Goal: Task Accomplishment & Management: Manage account settings

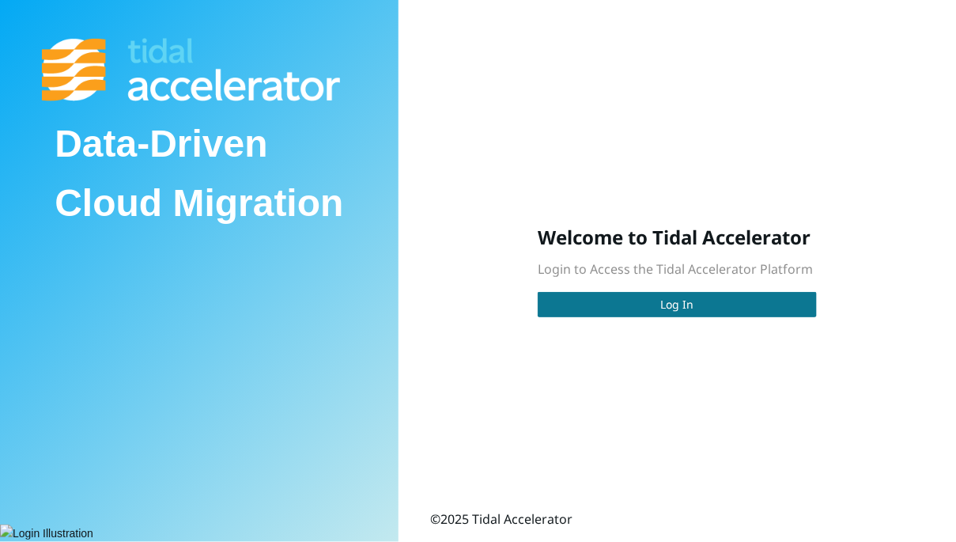
click at [667, 316] on button "Log In" at bounding box center [677, 304] width 279 height 25
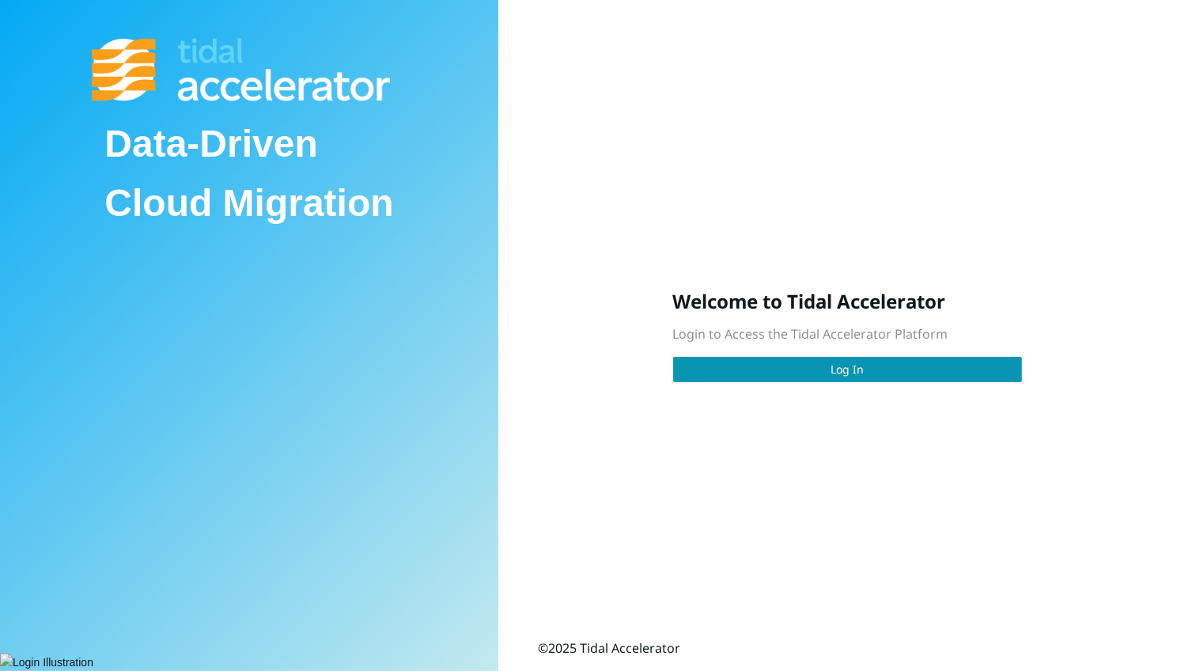
click at [826, 353] on div "Welcome to Tidal Accelerator Login to Access the Tidal Accelerator Platform Log…" at bounding box center [847, 335] width 349 height 93
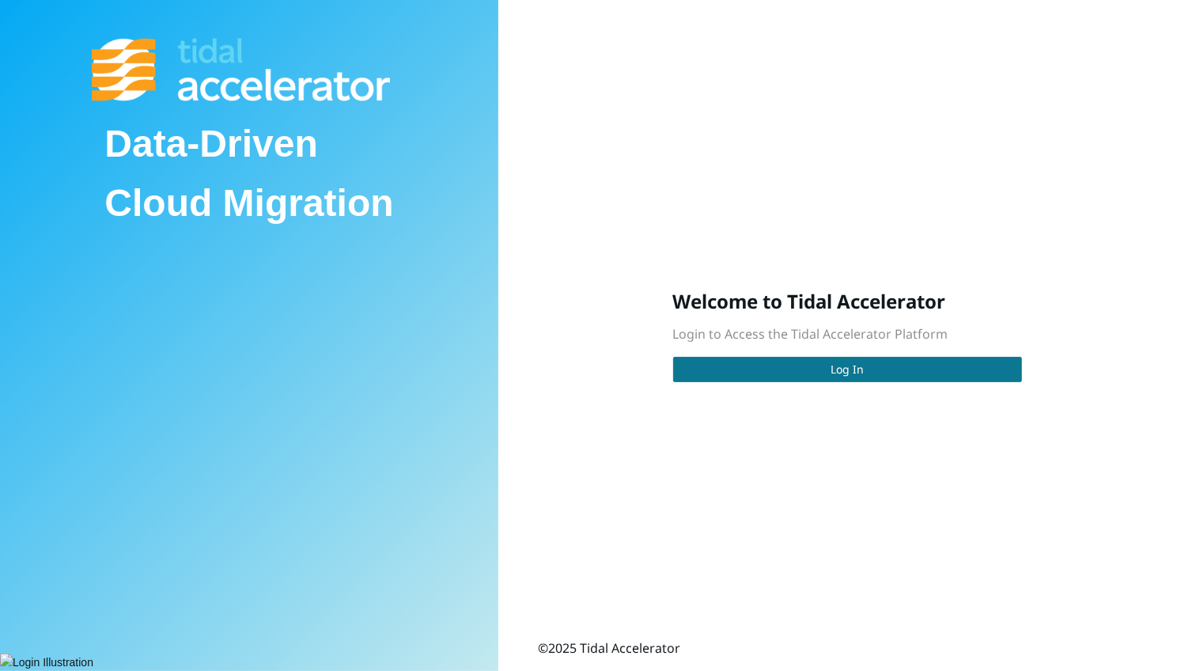
click at [818, 369] on button "Log In" at bounding box center [847, 369] width 349 height 25
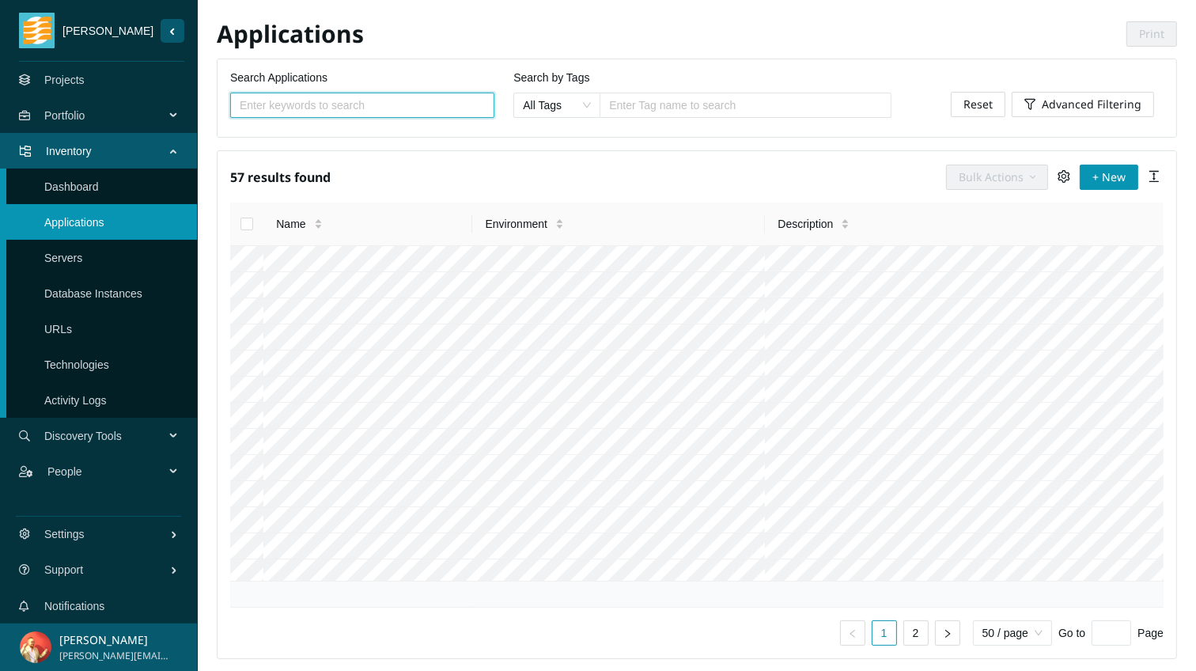
click at [85, 84] on link "Projects" at bounding box center [64, 80] width 40 height 13
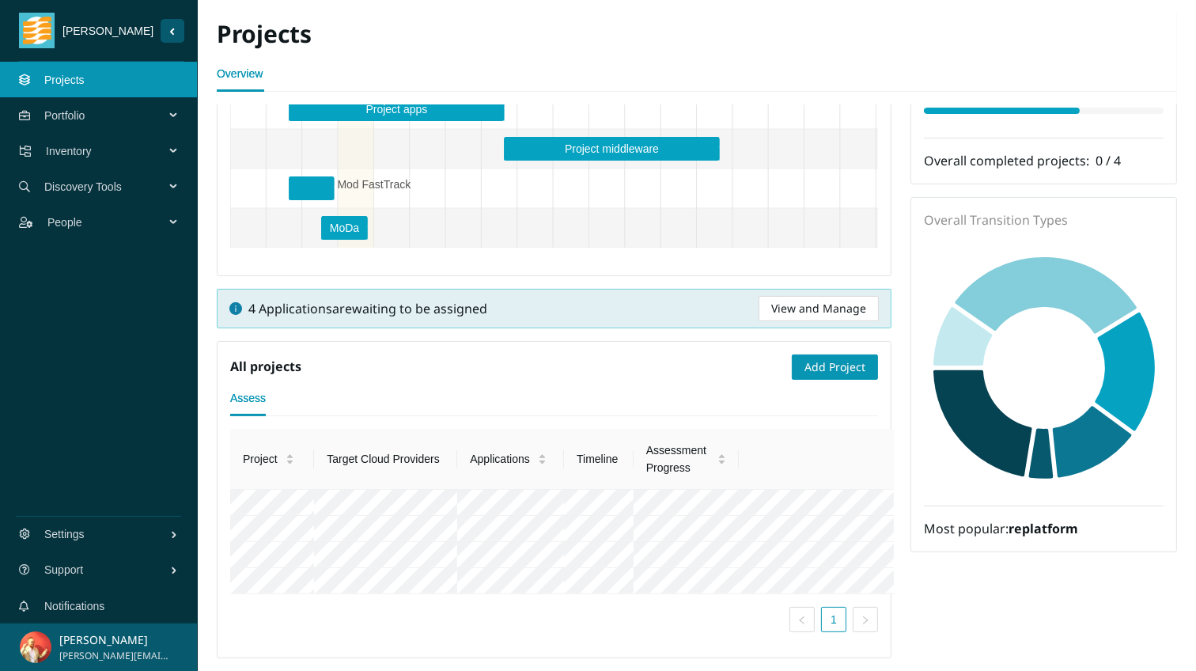
scroll to position [368, 0]
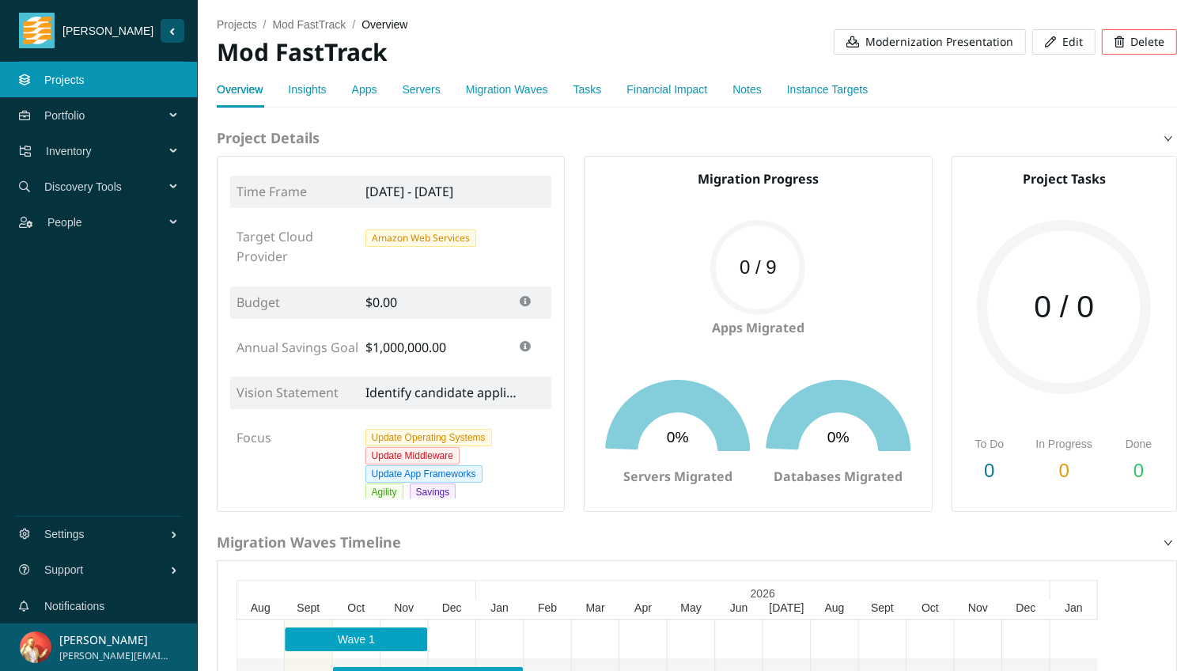
click at [499, 88] on link "Migration Waves" at bounding box center [507, 89] width 82 height 13
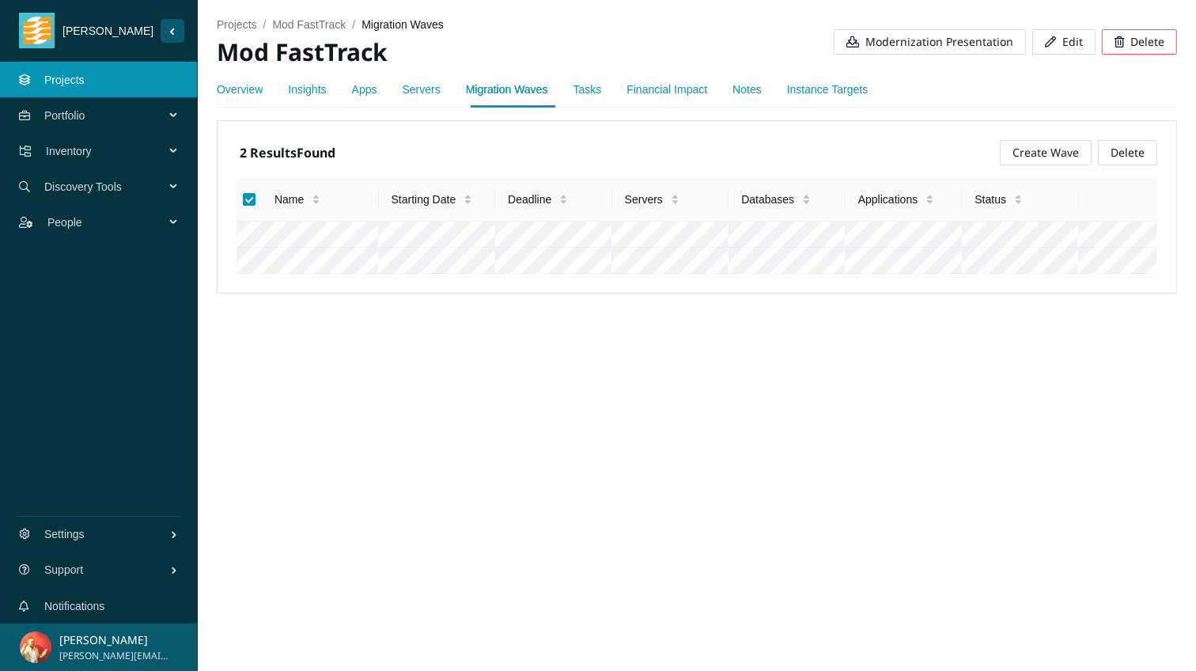
click at [1140, 154] on span "Delete" at bounding box center [1127, 152] width 34 height 17
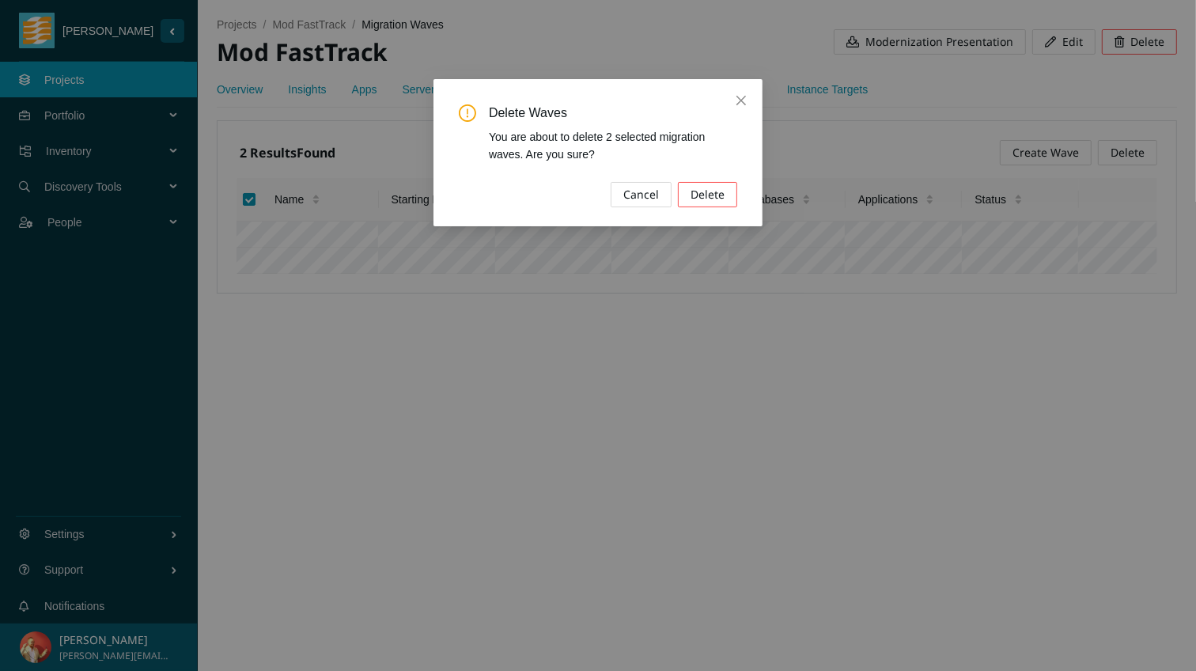
click at [715, 197] on span "Delete" at bounding box center [707, 194] width 34 height 17
checkbox input "false"
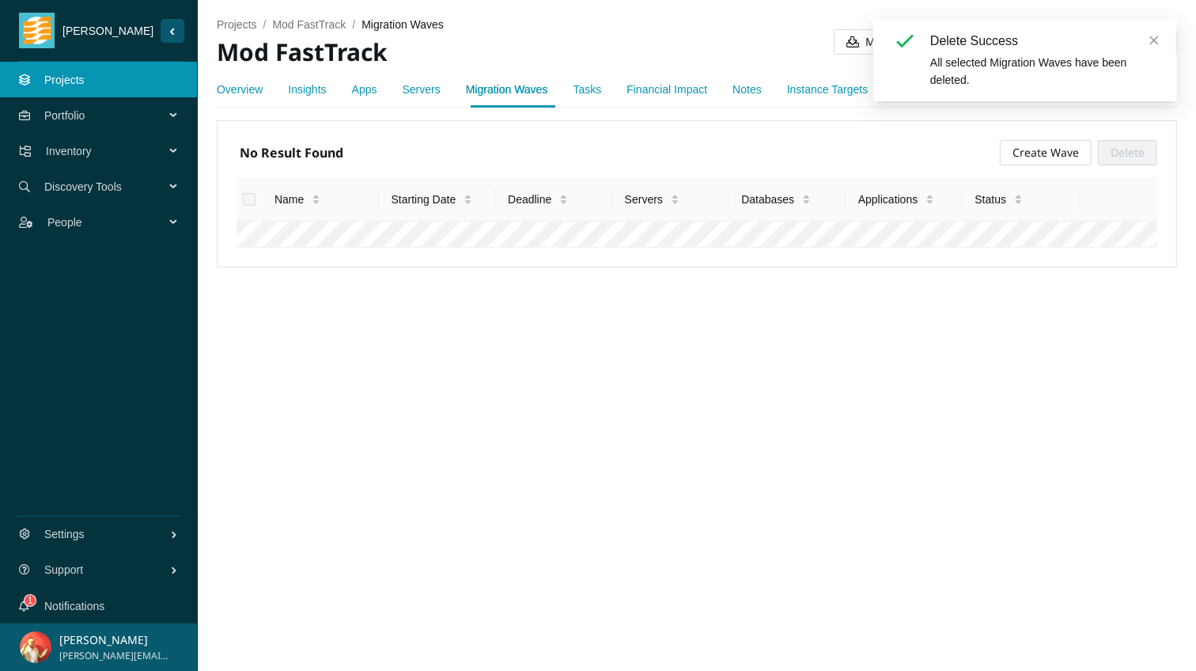
click at [1071, 157] on span "Create Wave" at bounding box center [1045, 152] width 66 height 17
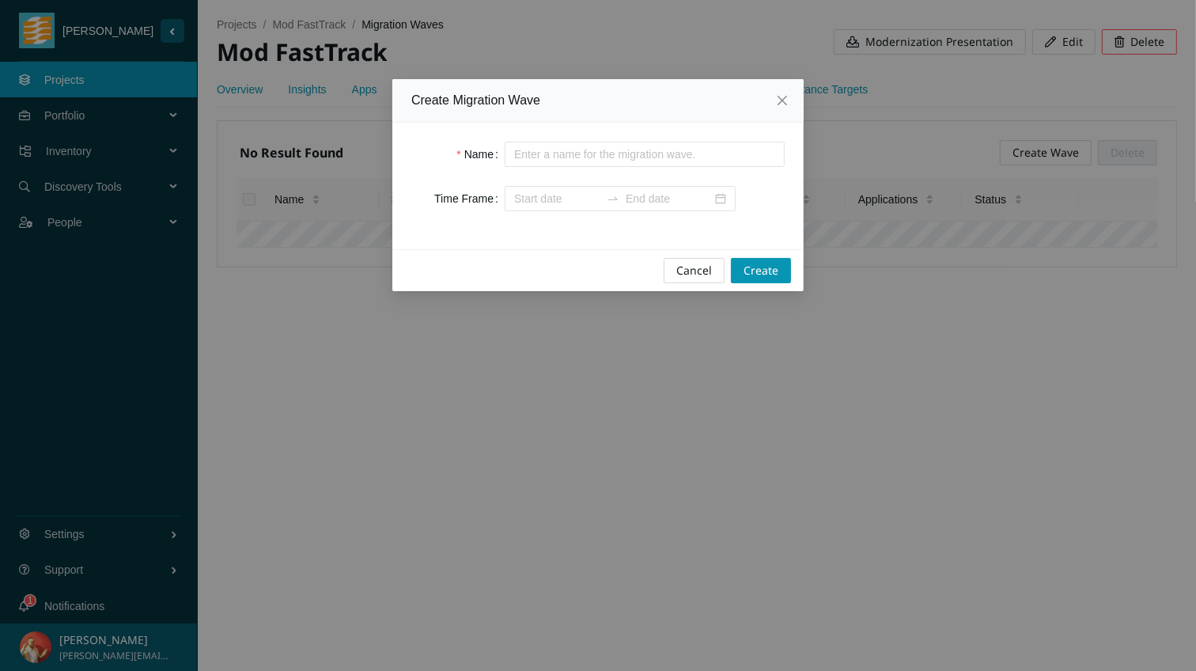
click at [616, 159] on input "Name" at bounding box center [645, 154] width 280 height 25
type input "Wave 1"
click at [697, 197] on div at bounding box center [620, 198] width 231 height 25
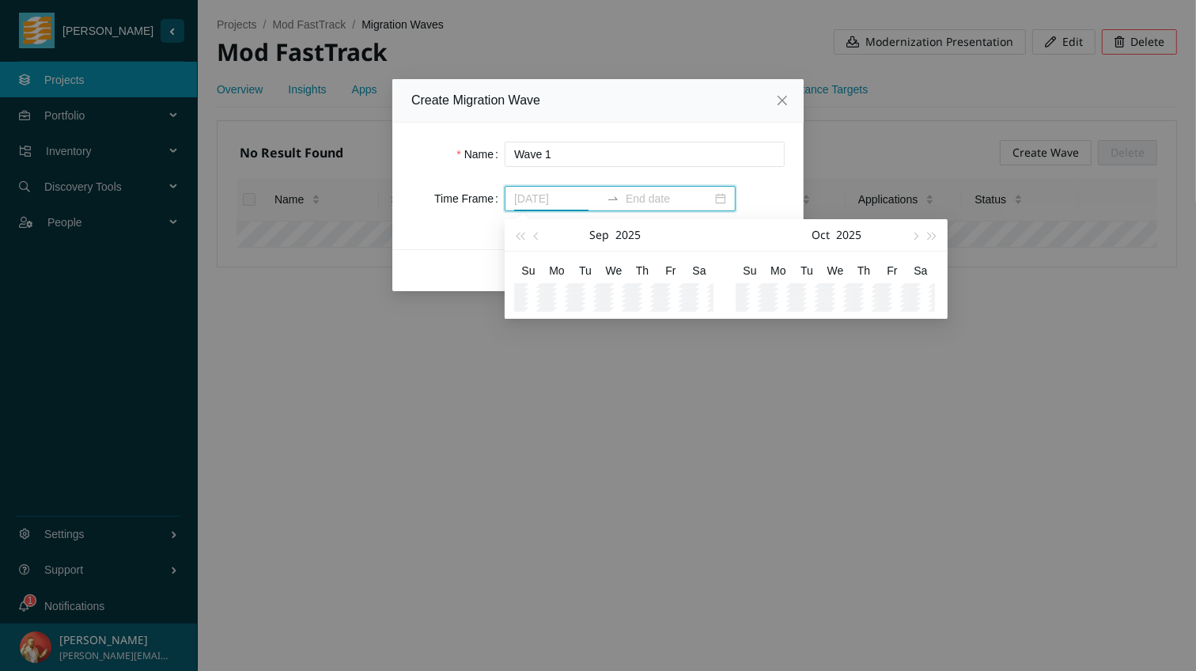
type input "2025-09-19"
type input "2025-10-03"
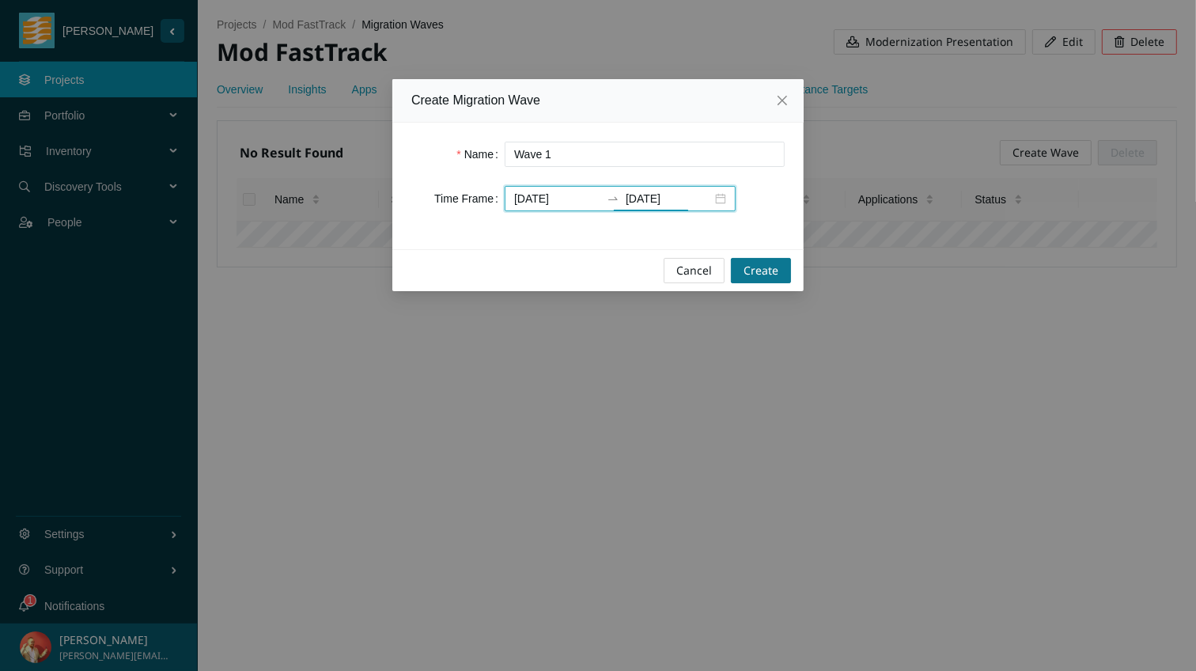
click at [754, 267] on span "Create" at bounding box center [760, 270] width 35 height 17
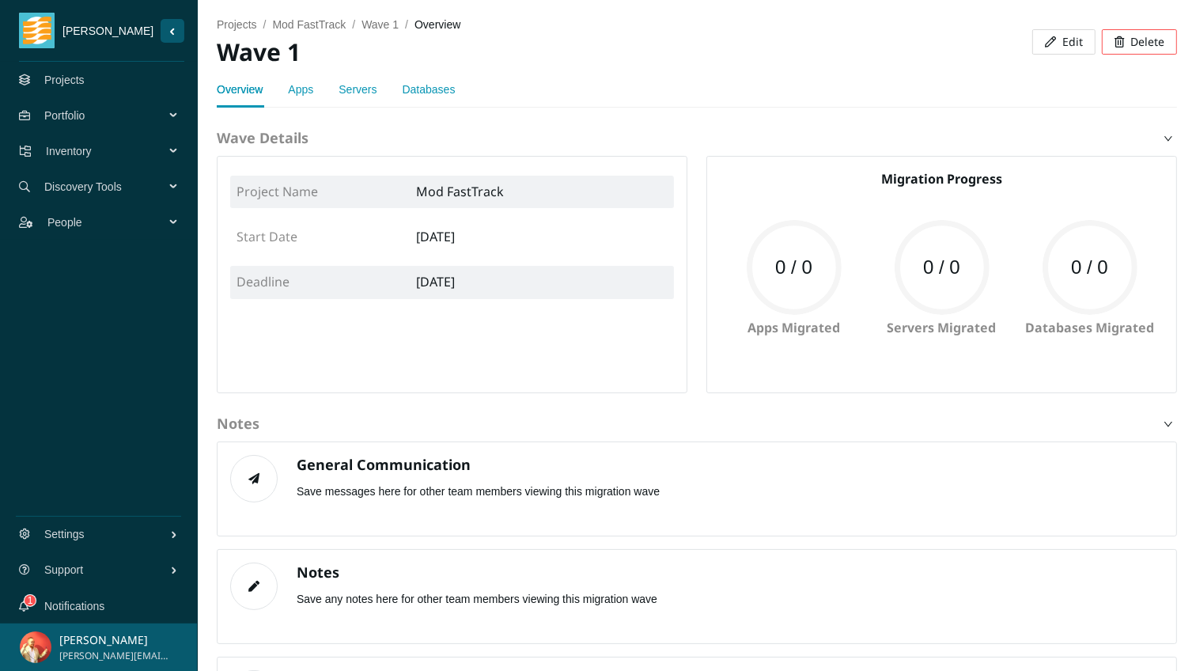
click at [346, 91] on link "Servers" at bounding box center [357, 89] width 38 height 13
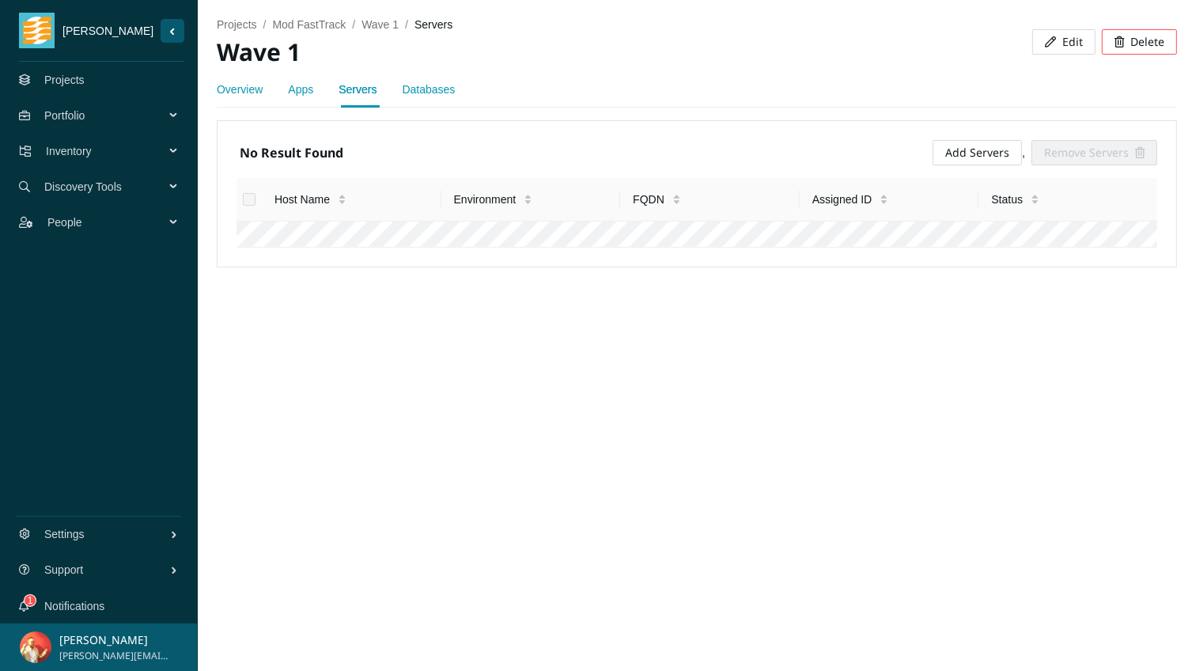
click at [297, 93] on link "Apps" at bounding box center [300, 89] width 25 height 13
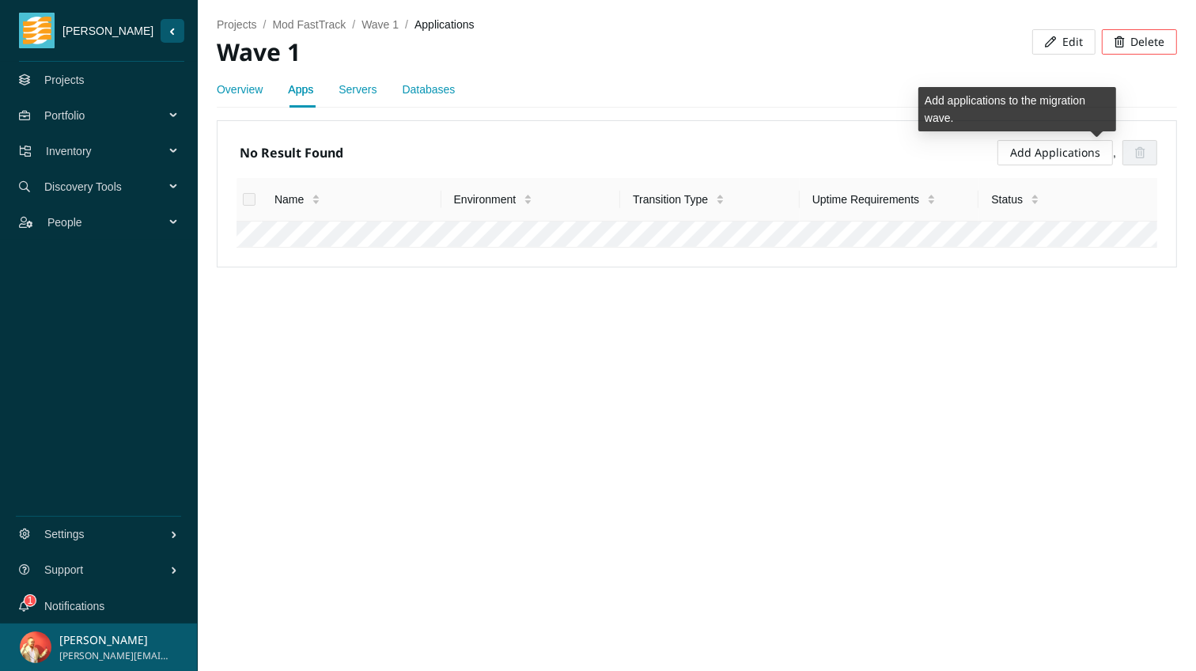
click at [1064, 145] on link "Add Applications" at bounding box center [1055, 152] width 90 height 15
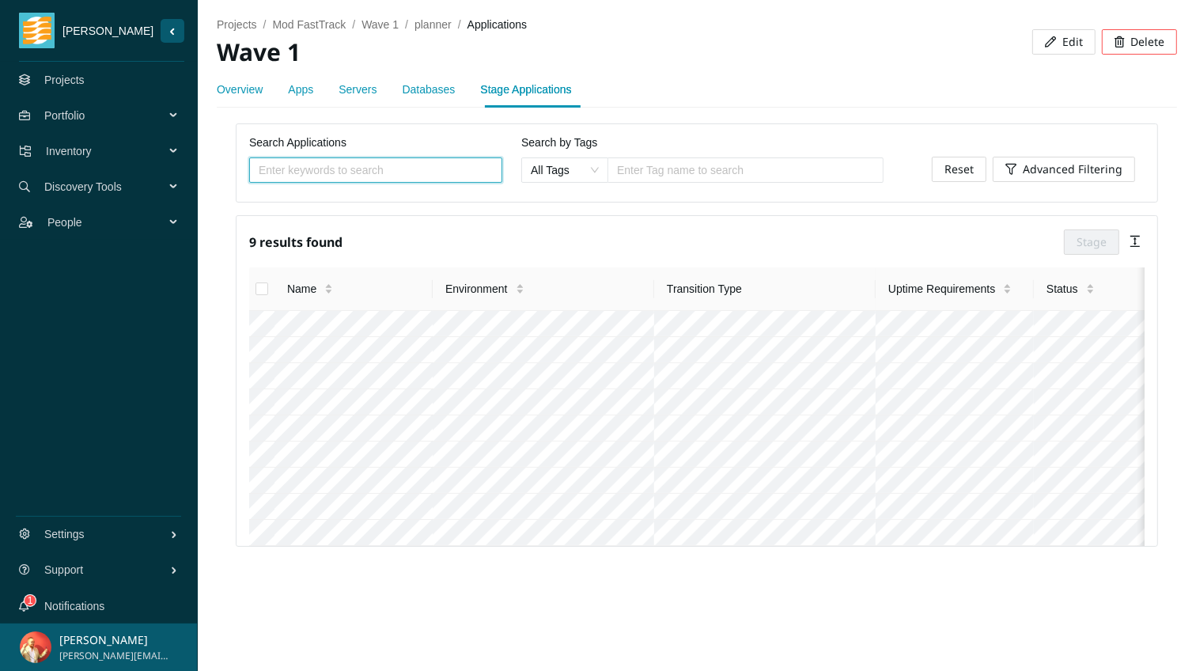
click at [259, 282] on input "Select all" at bounding box center [261, 288] width 13 height 13
checkbox input "true"
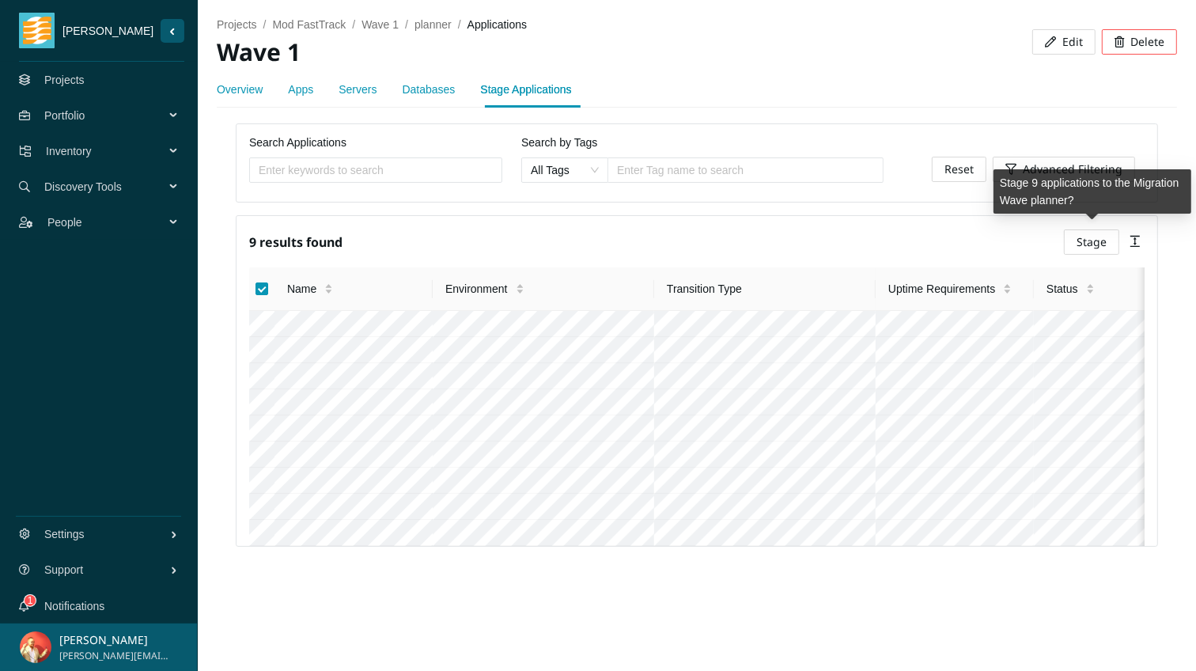
click at [1108, 245] on button "Stage" at bounding box center [1091, 241] width 55 height 25
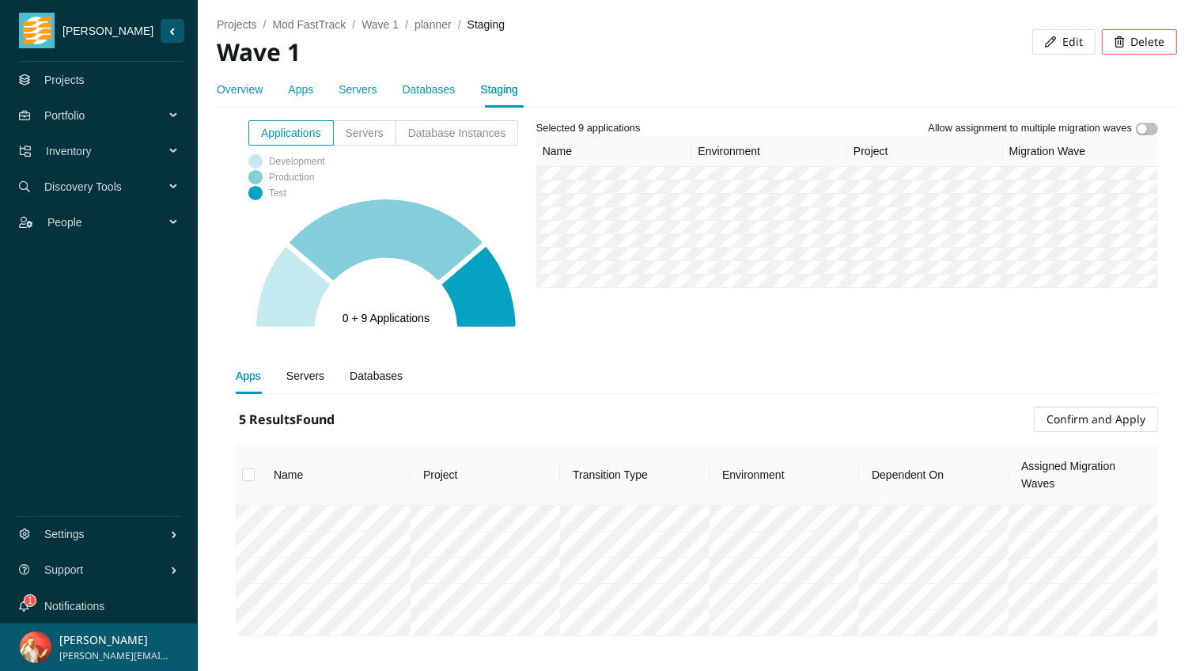
click at [301, 377] on div "Servers" at bounding box center [305, 375] width 38 height 17
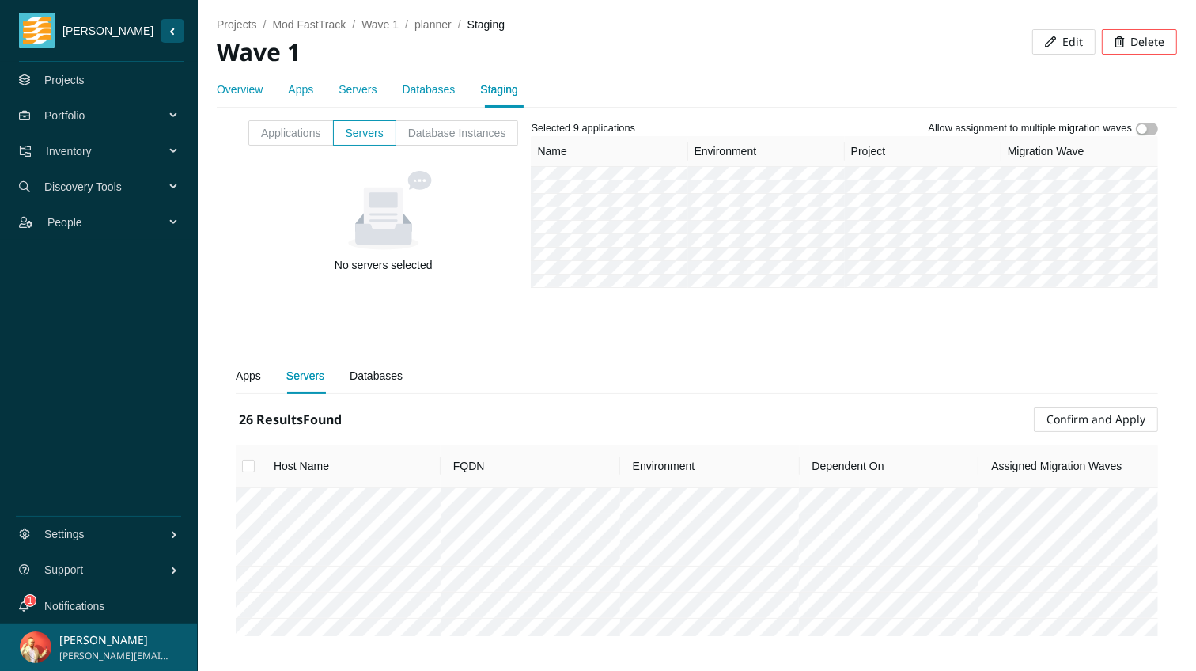
click at [248, 460] on input "Select all" at bounding box center [248, 465] width 13 height 13
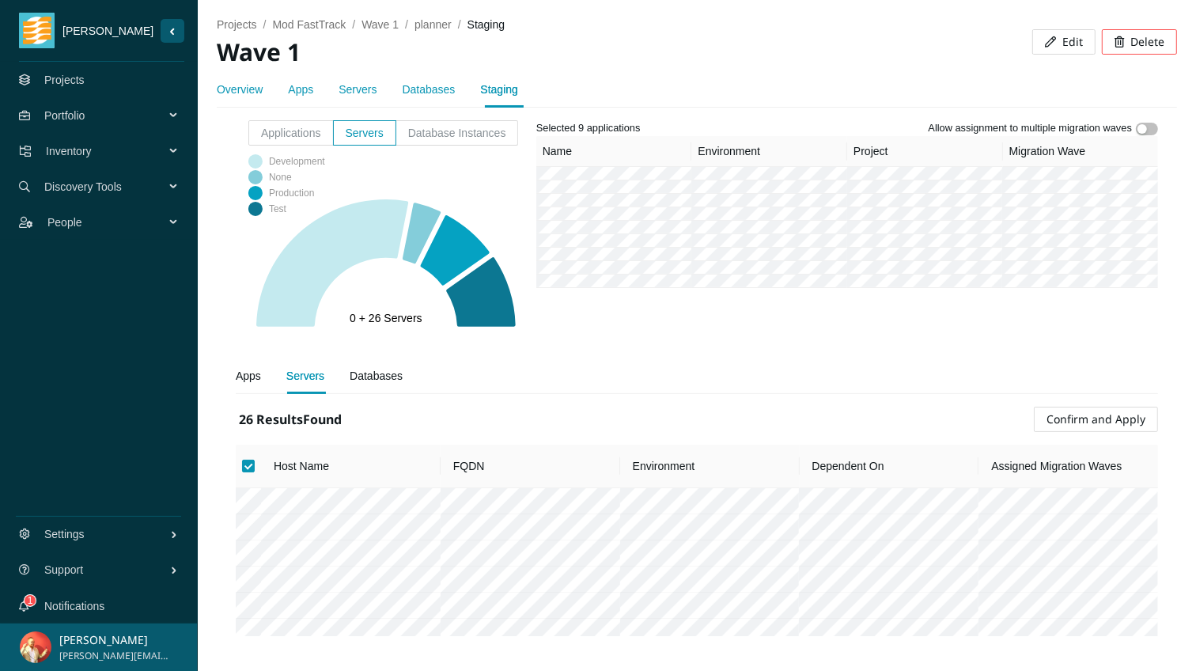
click at [482, 134] on span "Database Instances" at bounding box center [457, 133] width 98 height 13
click at [396, 137] on input "Database Instances" at bounding box center [396, 137] width 0 height 0
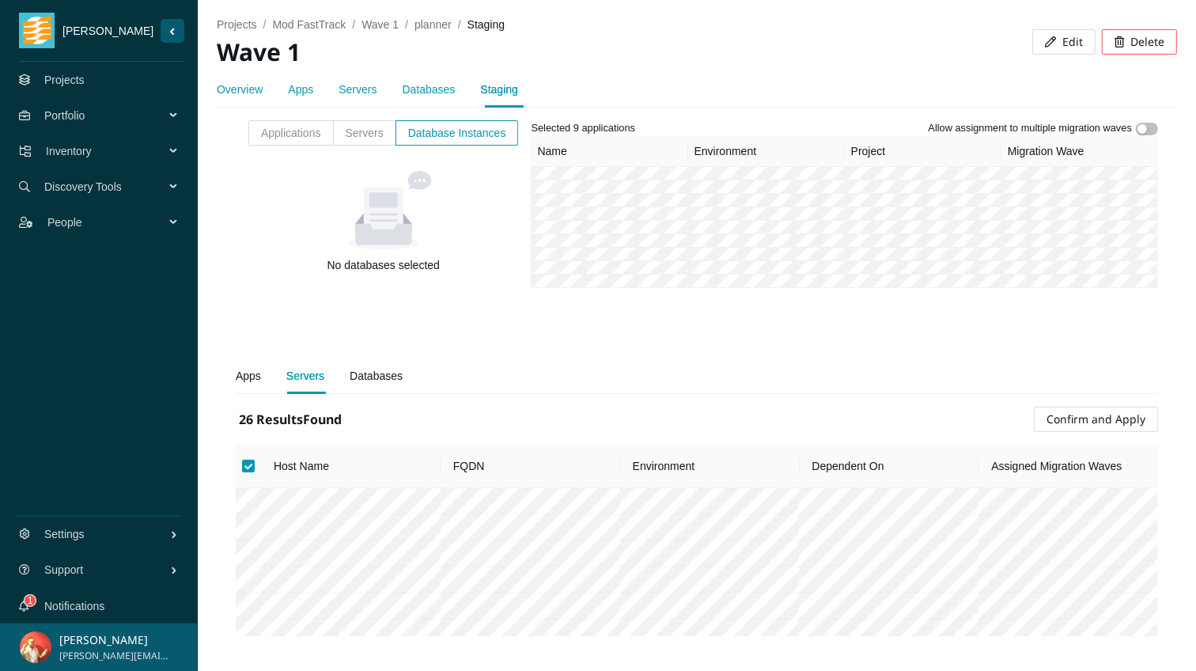
click at [369, 136] on span "Servers" at bounding box center [365, 133] width 38 height 13
click at [334, 137] on input "Servers" at bounding box center [334, 137] width 0 height 0
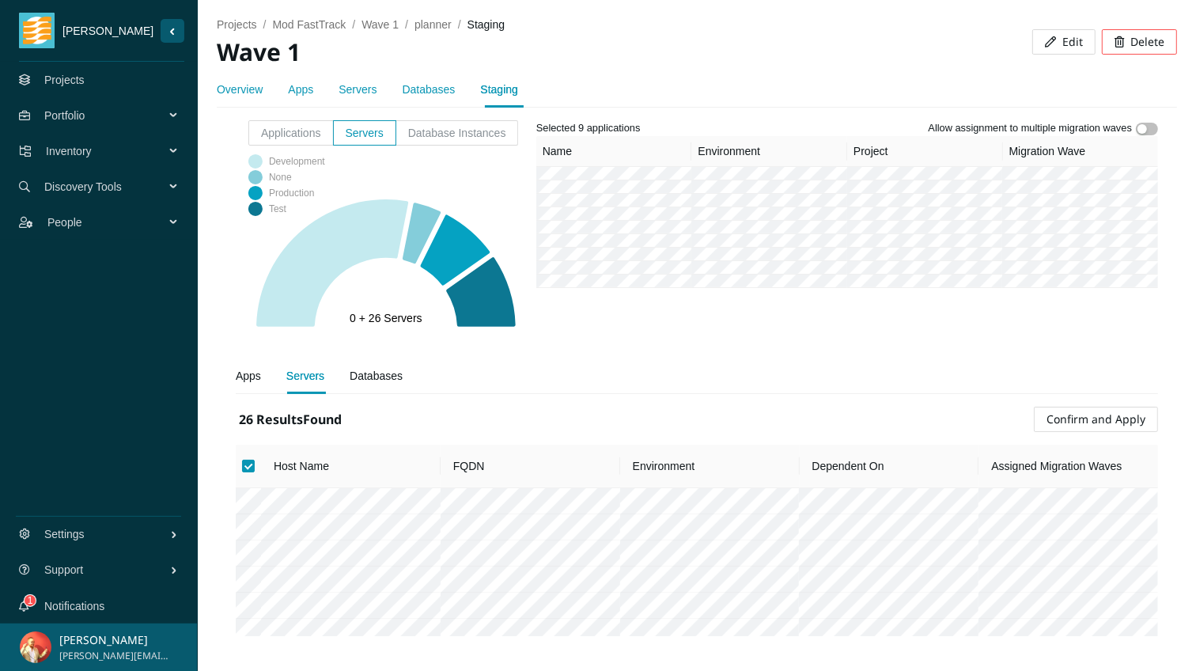
click at [366, 373] on div "Databases" at bounding box center [376, 375] width 53 height 17
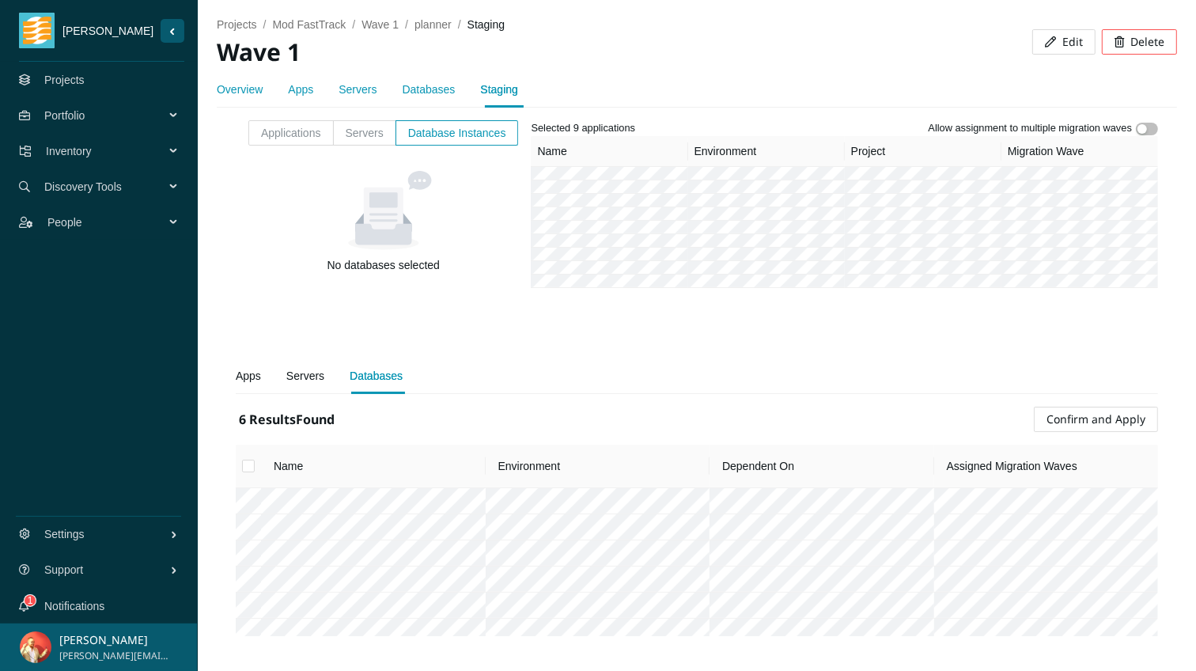
click at [247, 465] on input "Select all" at bounding box center [248, 465] width 13 height 13
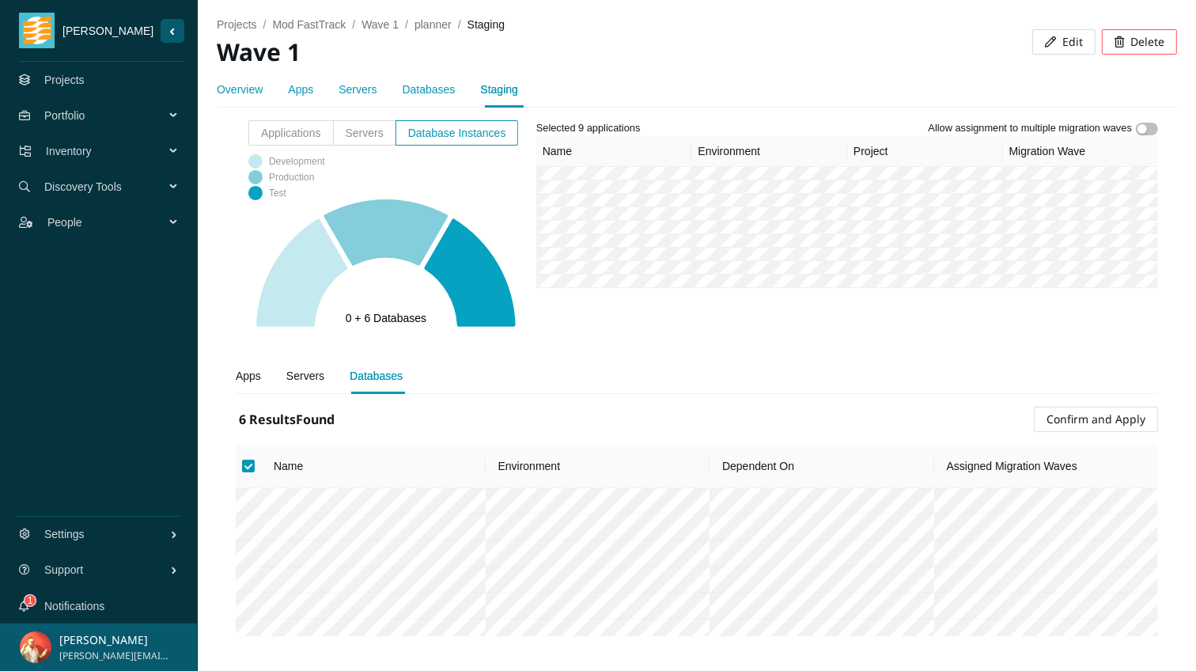
click at [312, 379] on div "Servers" at bounding box center [305, 375] width 38 height 17
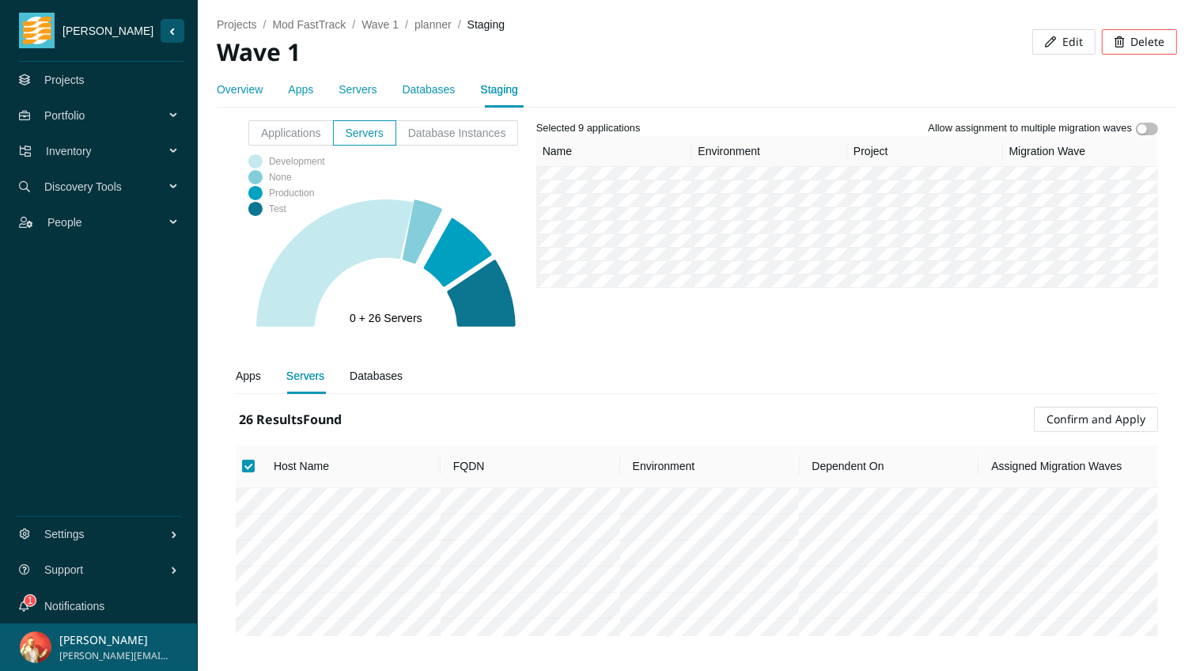
click at [359, 380] on div "Databases" at bounding box center [376, 375] width 53 height 17
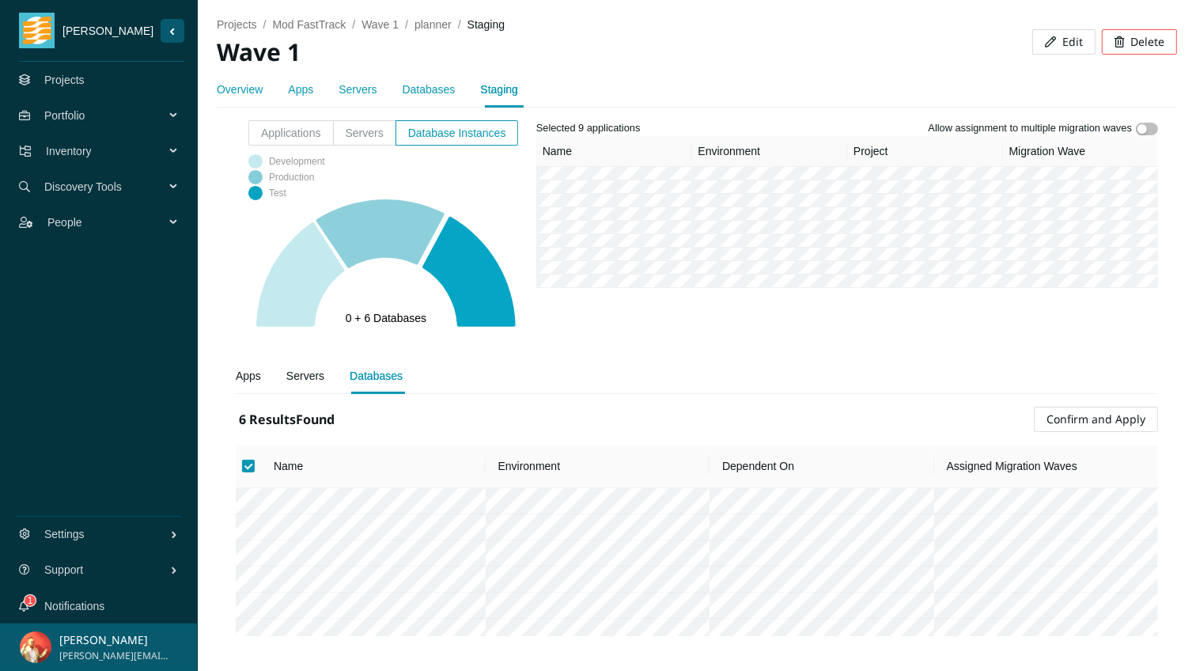
click at [251, 378] on div "Apps" at bounding box center [248, 375] width 25 height 17
checkbox input "false"
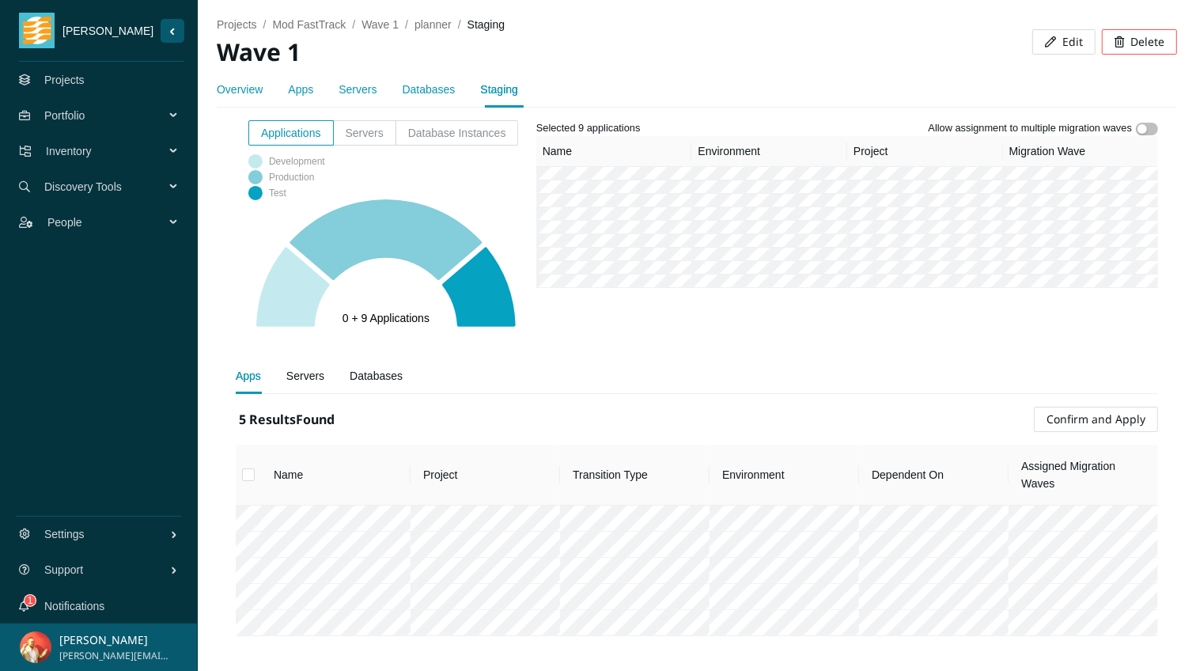
click at [1065, 413] on span "Confirm and Apply" at bounding box center [1095, 418] width 99 height 17
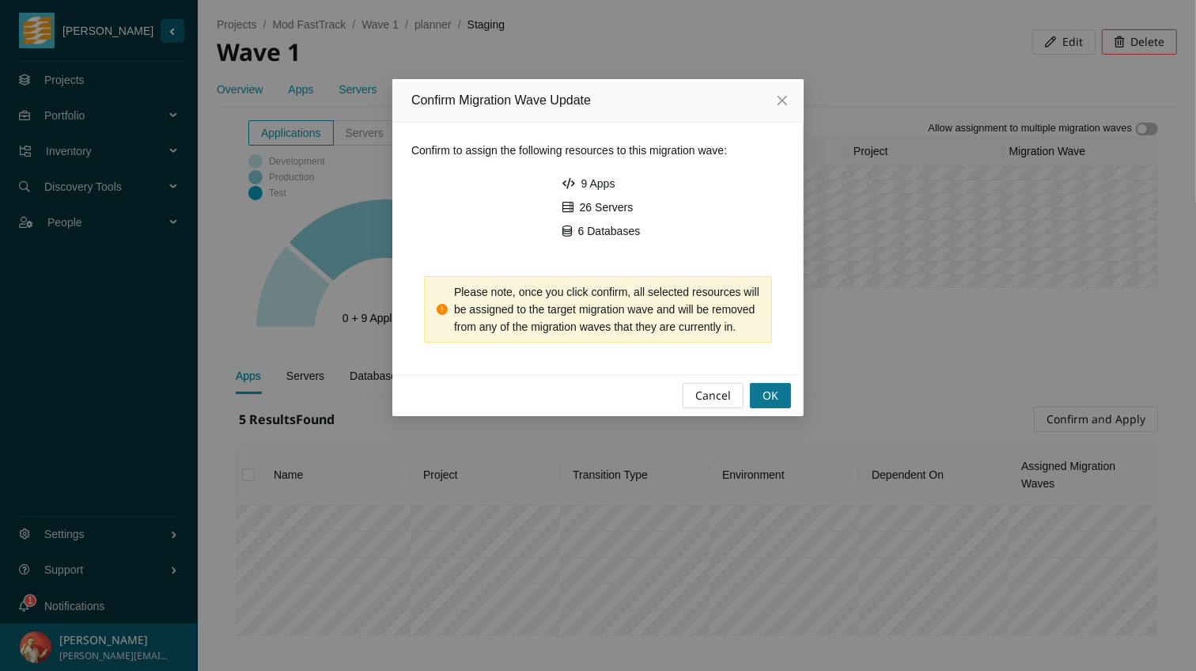
click at [763, 404] on span "OK" at bounding box center [770, 395] width 16 height 17
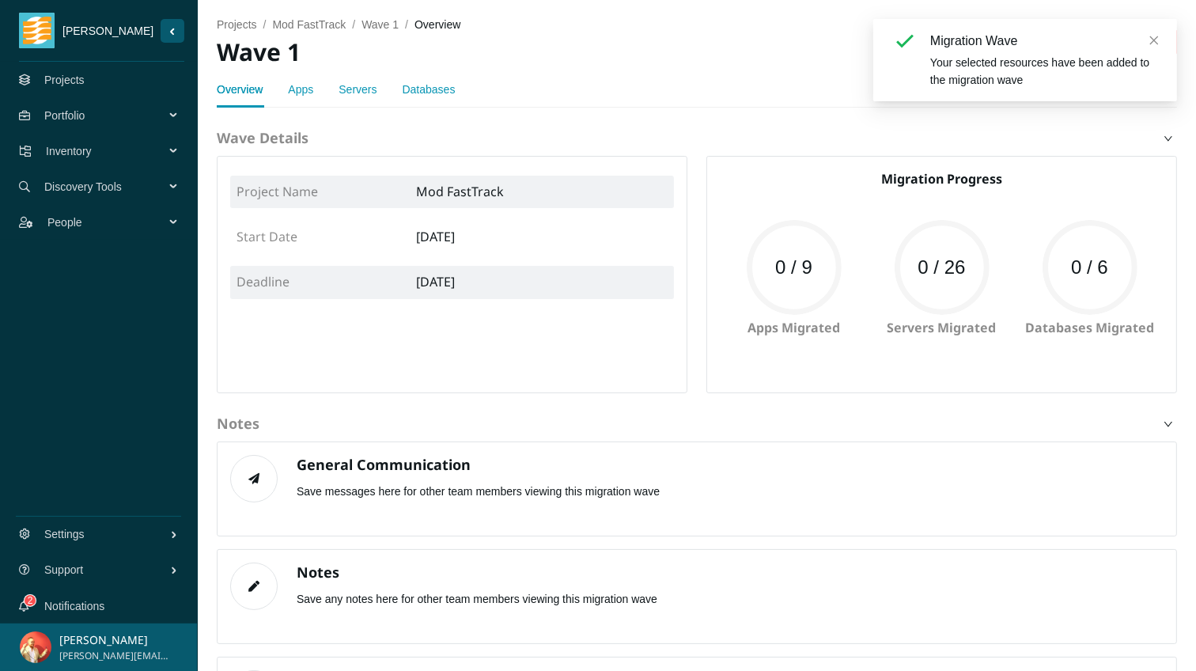
click at [1159, 41] on icon "close" at bounding box center [1153, 40] width 11 height 11
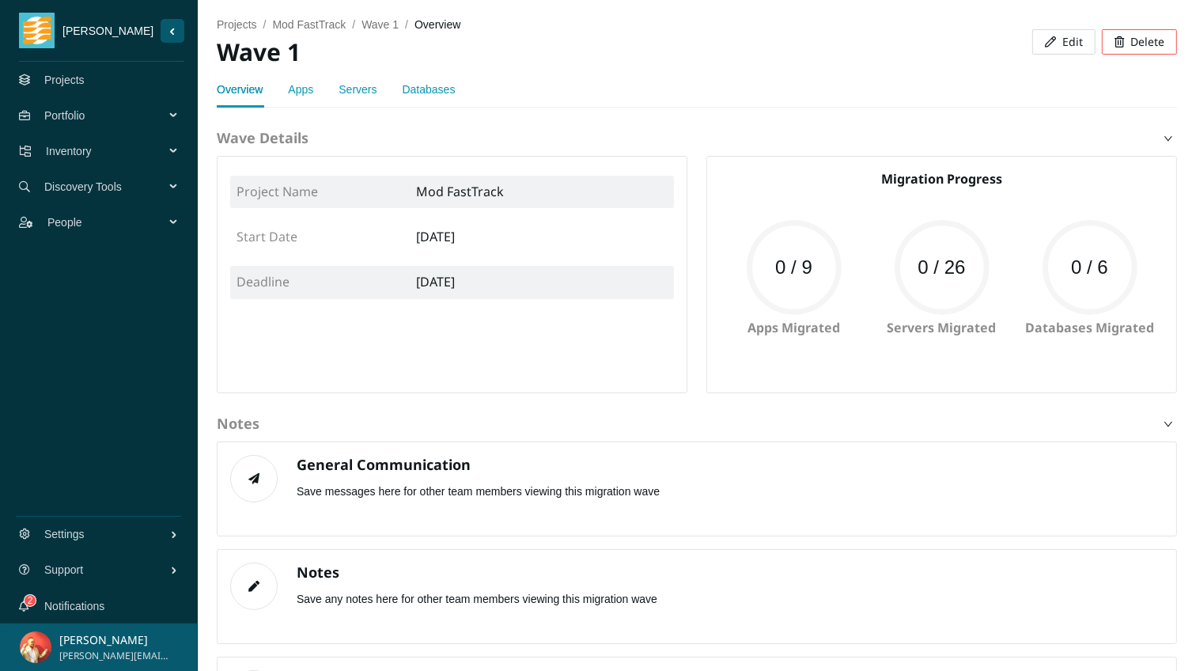
click at [365, 96] on div "Servers" at bounding box center [357, 89] width 38 height 17
click at [337, 28] on span "Mod FastTrack" at bounding box center [309, 24] width 74 height 13
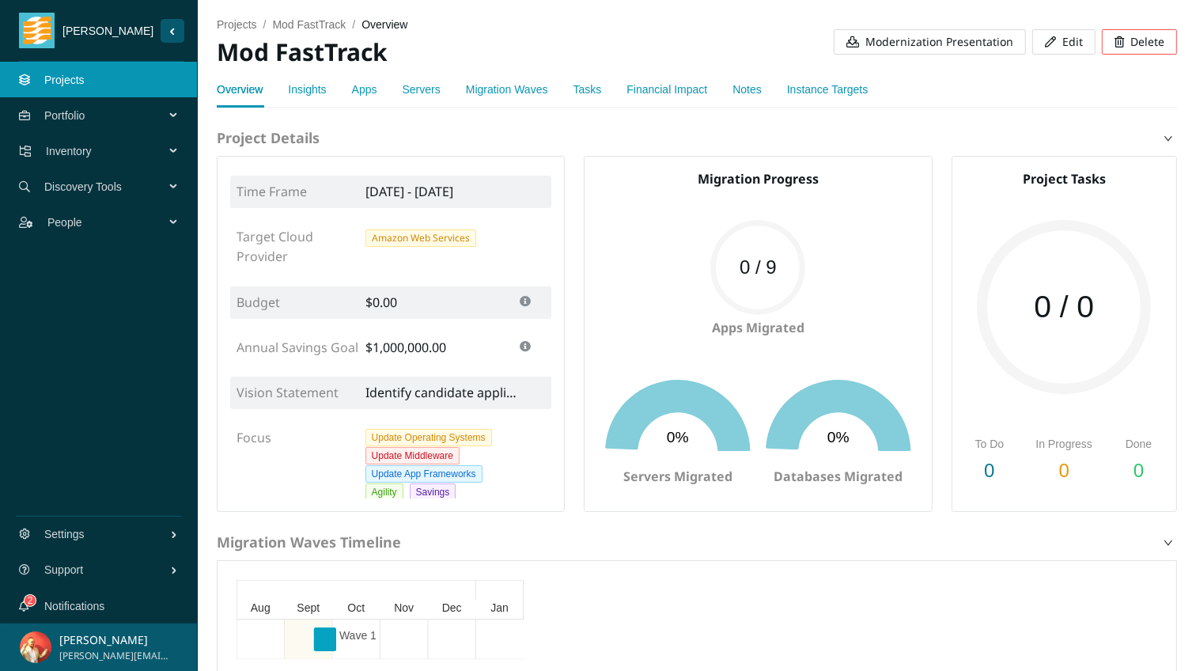
click at [836, 100] on div "Instance Targets" at bounding box center [827, 89] width 81 height 36
click at [844, 90] on link "Instance Targets" at bounding box center [827, 89] width 81 height 13
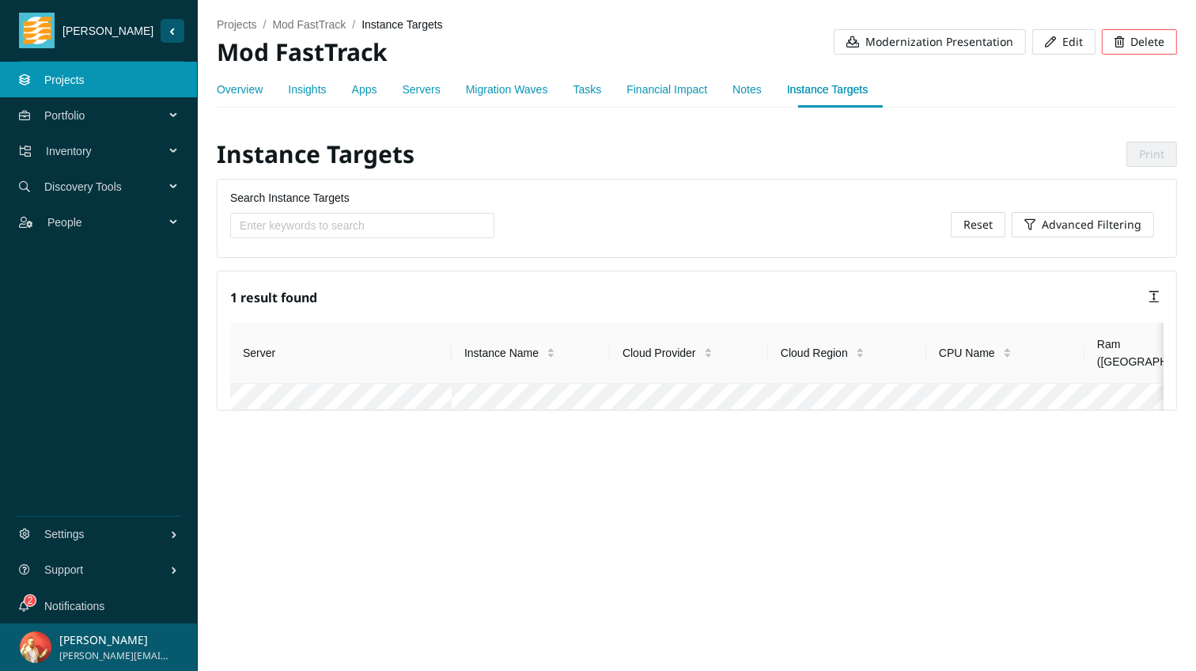
click at [762, 92] on link "Notes" at bounding box center [746, 89] width 29 height 13
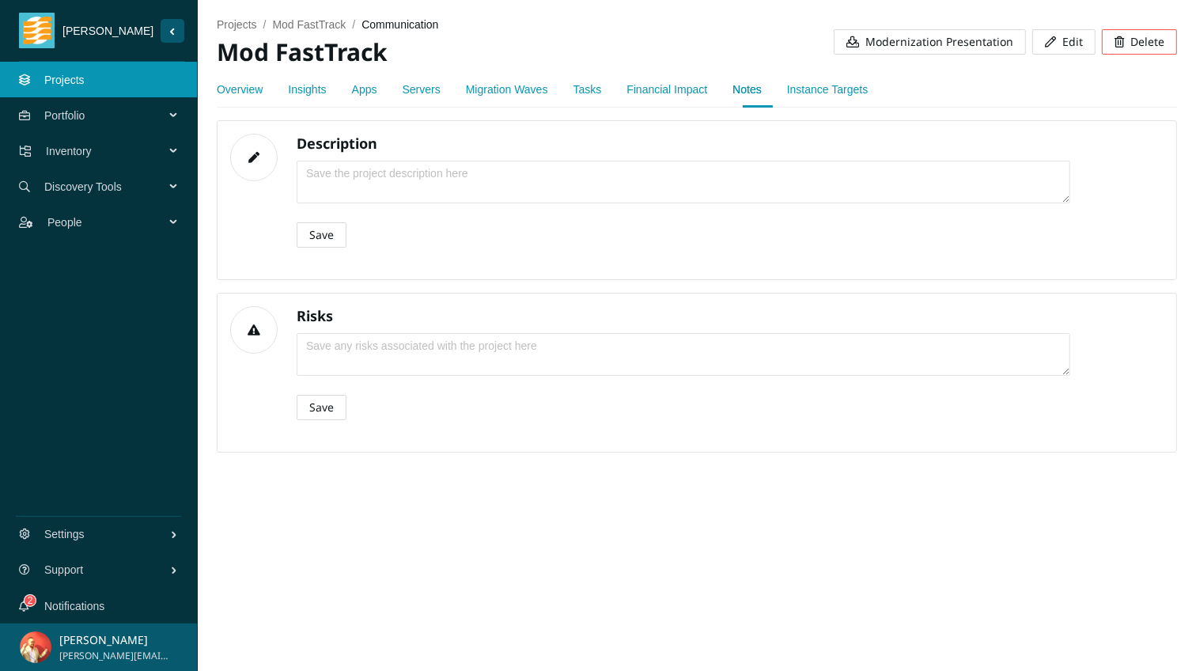
click at [478, 88] on link "Migration Waves" at bounding box center [507, 89] width 82 height 13
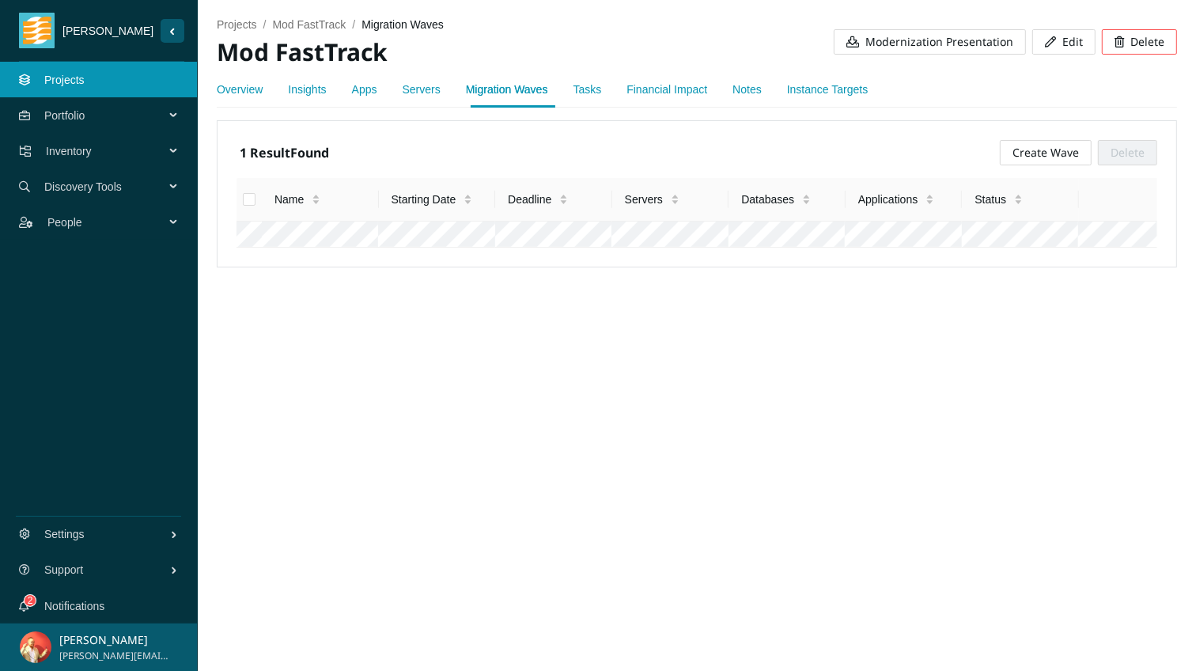
click at [427, 90] on link "Servers" at bounding box center [422, 89] width 38 height 13
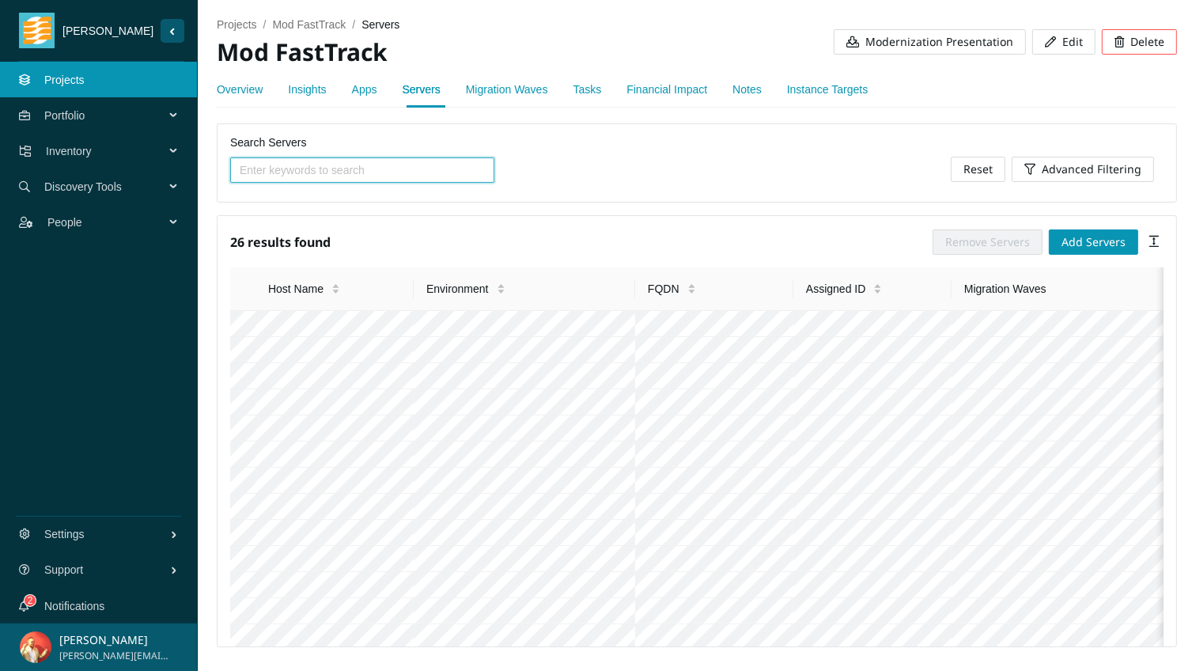
click at [822, 85] on link "Instance Targets" at bounding box center [827, 89] width 81 height 13
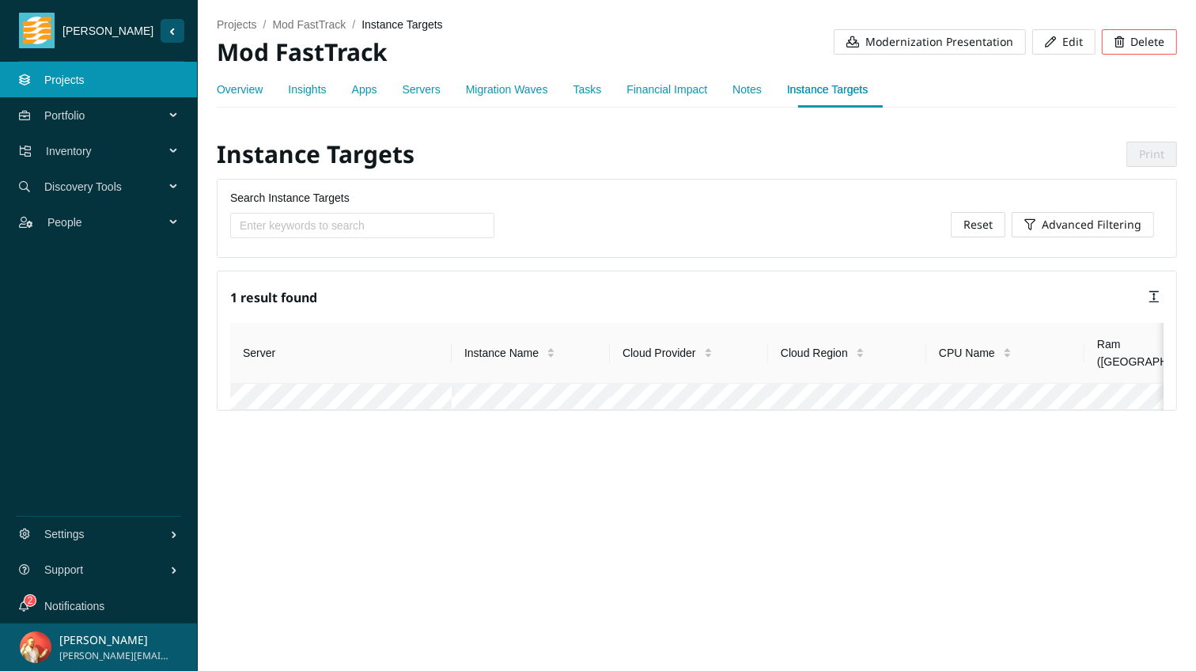
click at [425, 87] on link "Servers" at bounding box center [422, 89] width 38 height 13
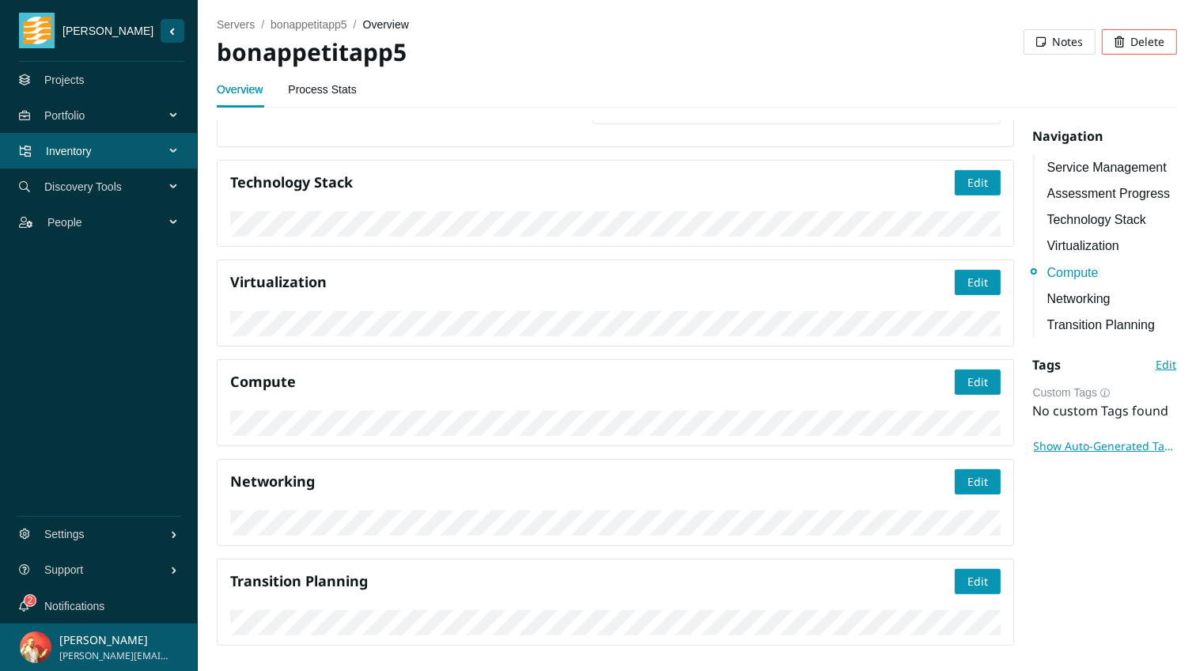
scroll to position [1204, 0]
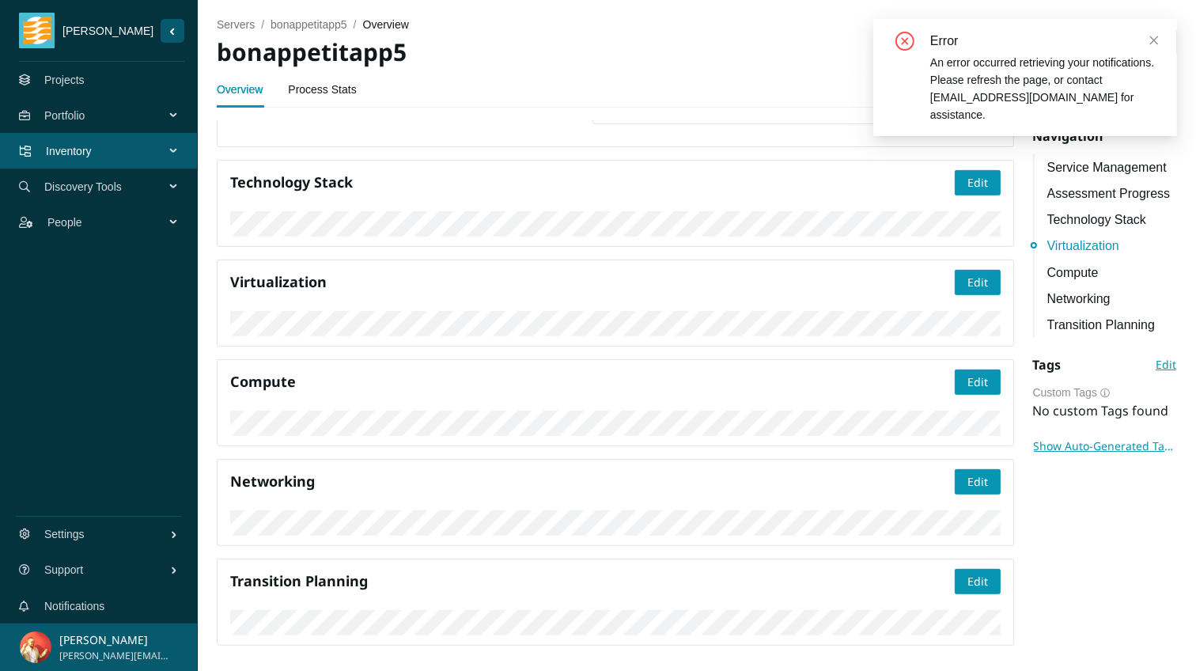
scroll to position [886, 0]
click at [1155, 43] on icon "close" at bounding box center [1153, 40] width 11 height 11
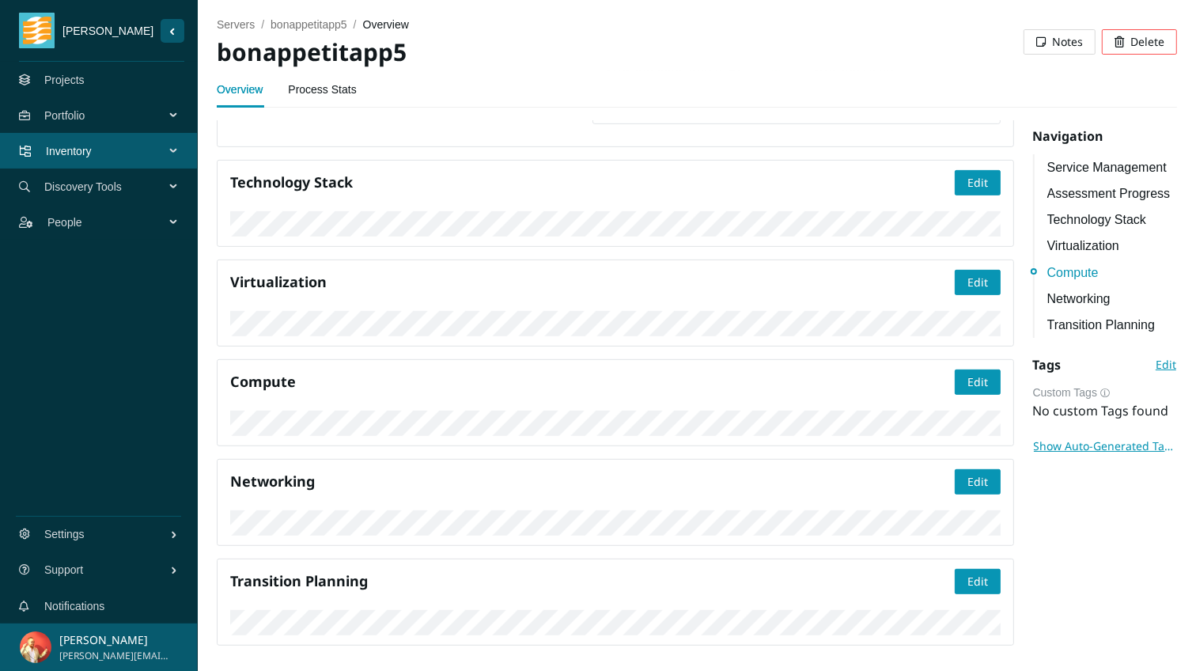
scroll to position [992, 0]
click at [964, 369] on button "Edit" at bounding box center [977, 381] width 46 height 25
click at [986, 373] on span "Save" at bounding box center [975, 381] width 25 height 17
click at [85, 78] on link "Projects" at bounding box center [64, 80] width 40 height 13
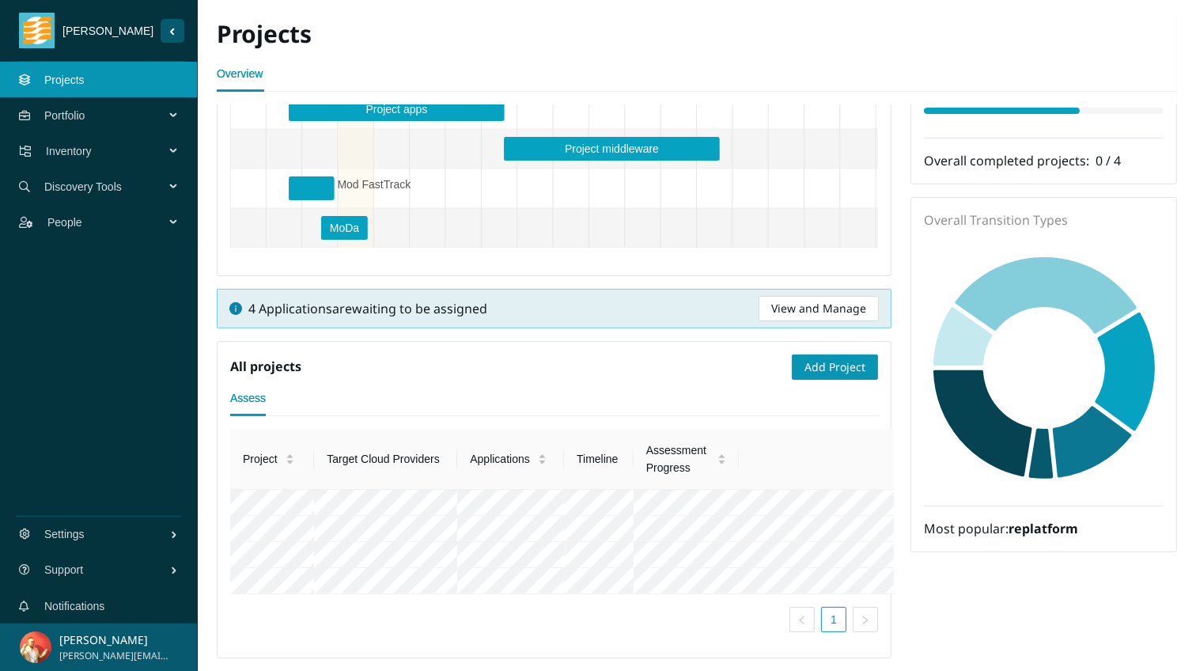
scroll to position [368, 0]
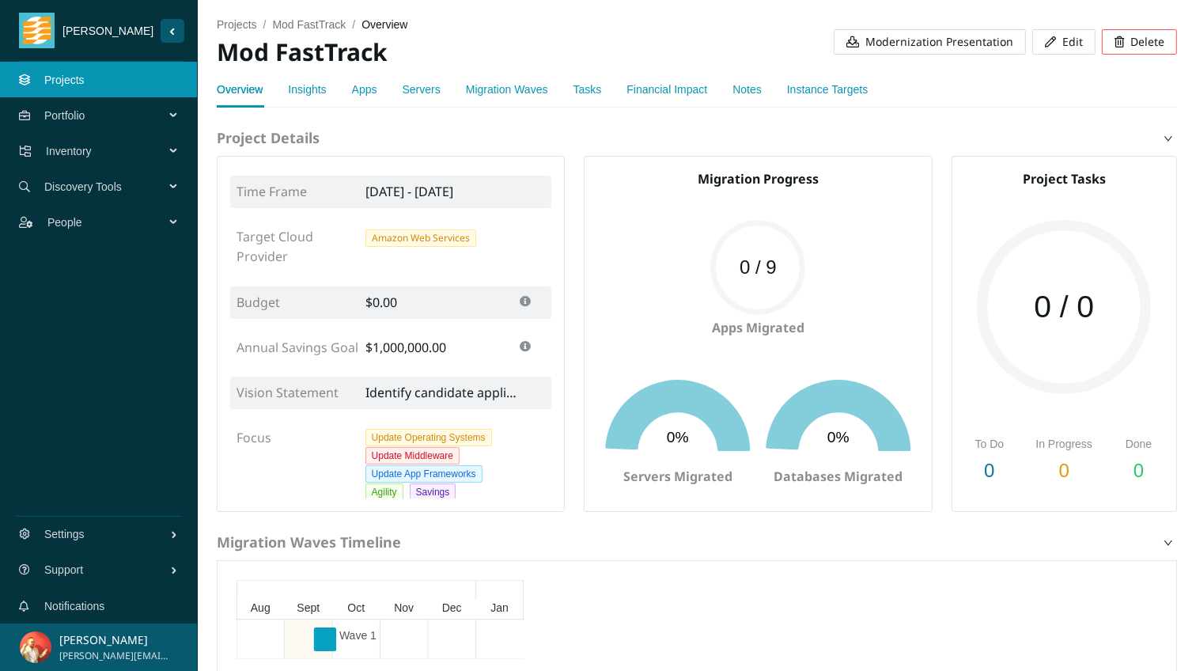
click at [828, 81] on div "Instance Targets" at bounding box center [827, 89] width 81 height 17
click at [828, 85] on link "Instance Targets" at bounding box center [827, 89] width 81 height 13
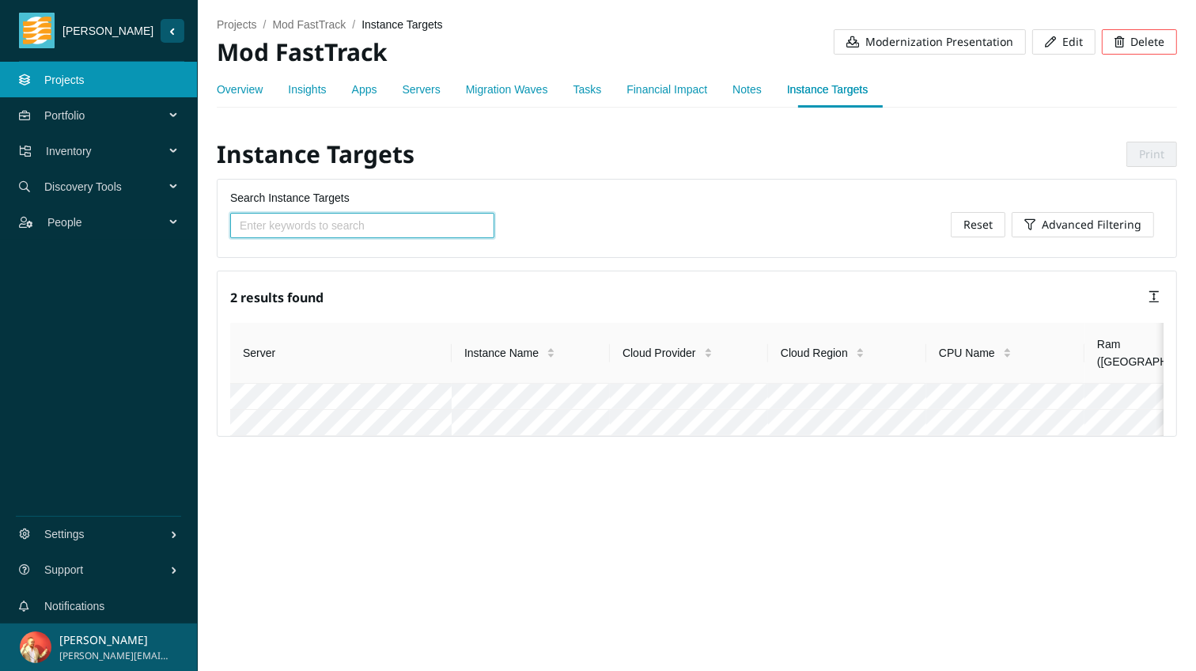
click at [431, 85] on link "Servers" at bounding box center [422, 89] width 38 height 13
